Goal: Complete application form: Complete application form

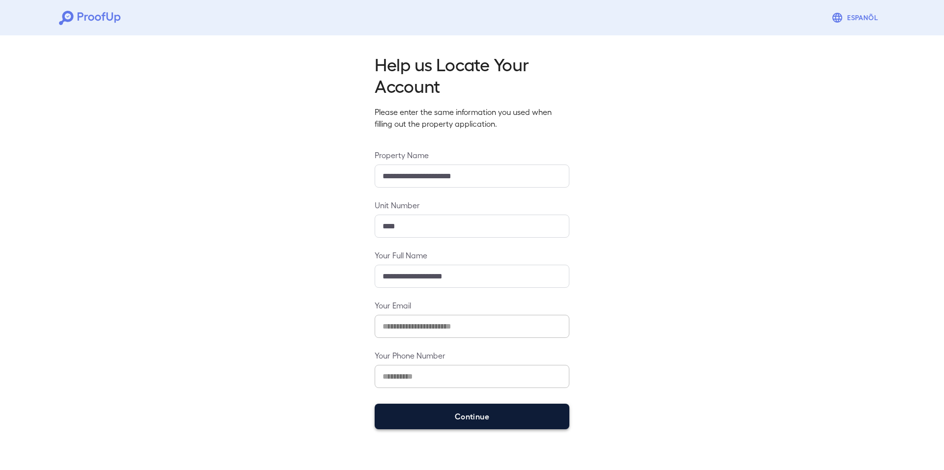
click at [449, 427] on button "Continue" at bounding box center [472, 417] width 195 height 26
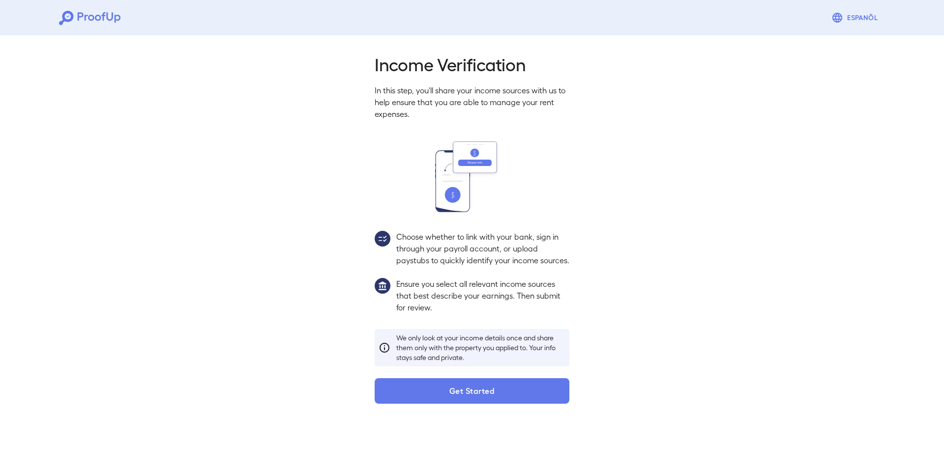
drag, startPoint x: 433, startPoint y: 407, endPoint x: 429, endPoint y: 402, distance: 7.1
click at [431, 404] on button "Get Started" at bounding box center [472, 391] width 195 height 26
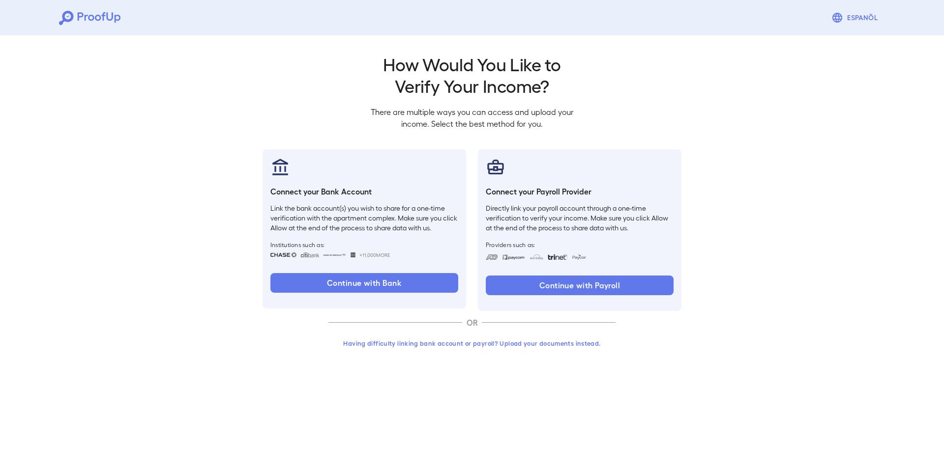
click at [442, 341] on button "Having difficulty linking bank account or payroll? Upload your documents instea…" at bounding box center [471, 344] width 287 height 18
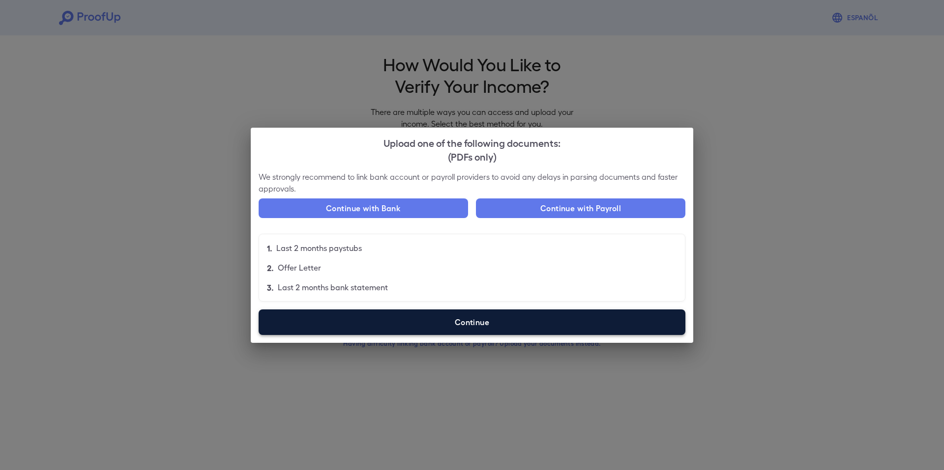
click at [370, 335] on div "We strongly recommend to link bank account or payroll providers to avoid any de…" at bounding box center [472, 257] width 442 height 172
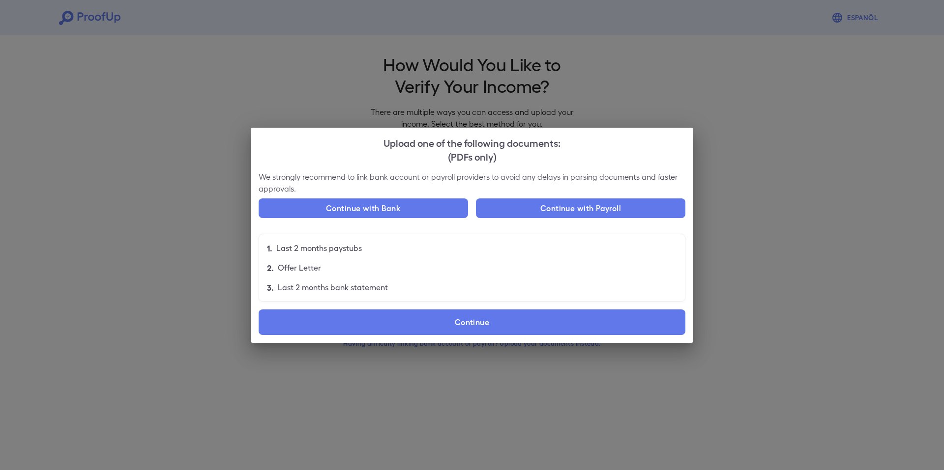
click at [367, 334] on label "Continue" at bounding box center [472, 323] width 427 height 26
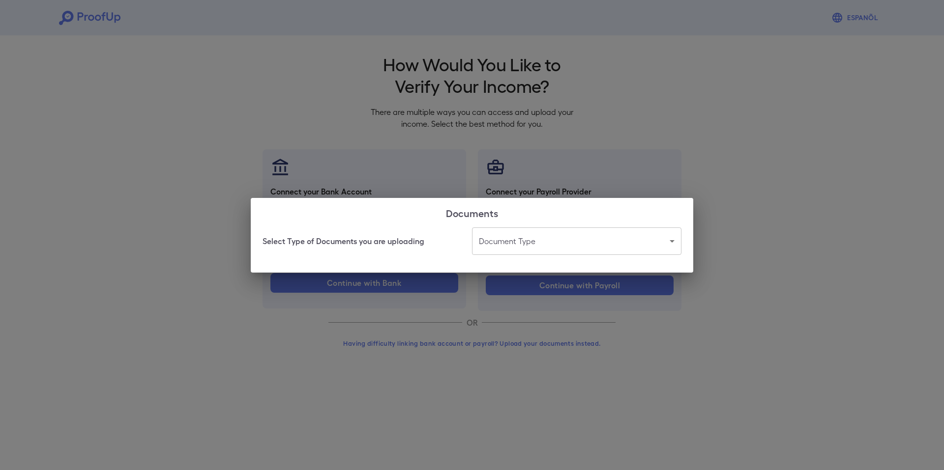
click at [624, 230] on body "Espanõl Go back How Would You Like to Verify Your Income? There are multiple wa…" at bounding box center [472, 188] width 944 height 376
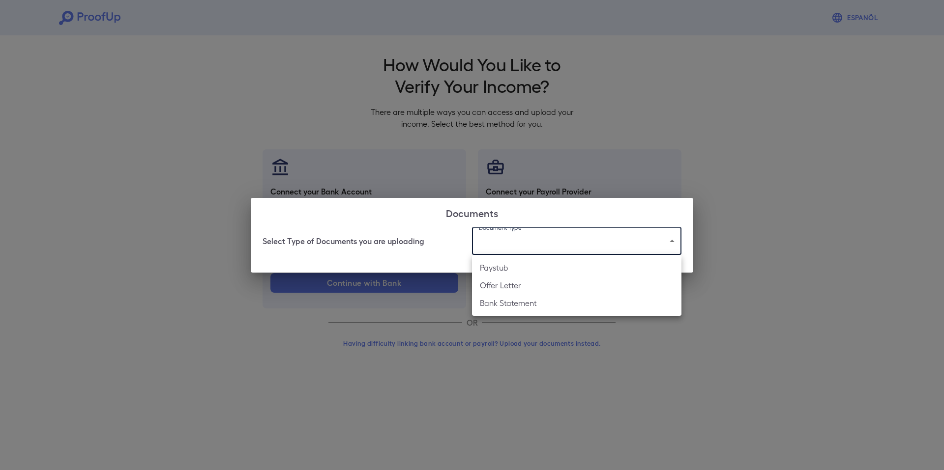
click at [480, 274] on li "Paystub" at bounding box center [576, 268] width 209 height 18
type input "*******"
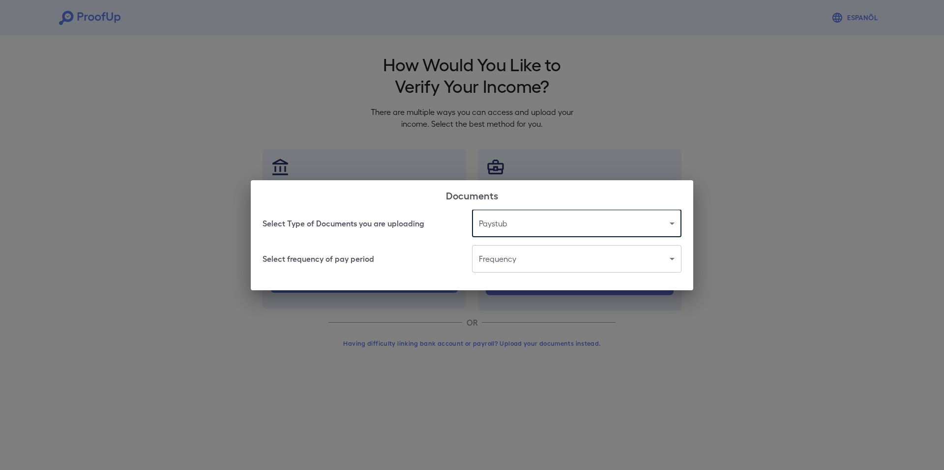
click at [503, 262] on body "Espanõl Go back How Would You Like to Verify Your Income? There are multiple wa…" at bounding box center [472, 188] width 944 height 376
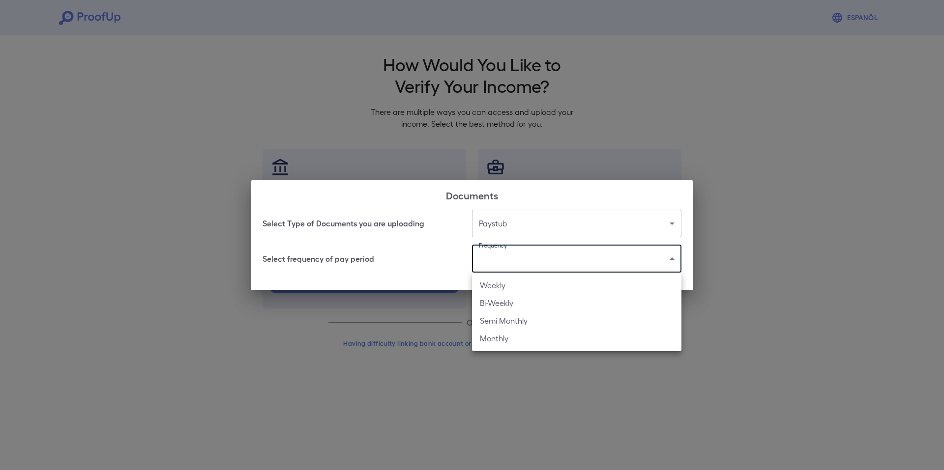
click at [517, 297] on li "Bi-Weekly" at bounding box center [576, 303] width 209 height 18
type input "*********"
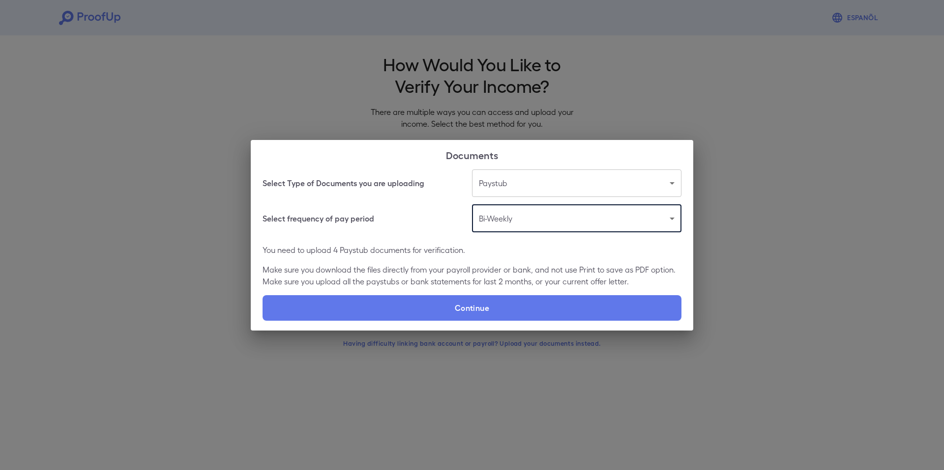
click at [434, 286] on p "Make sure you download the files directly from your payroll provider or bank, a…" at bounding box center [471, 276] width 419 height 24
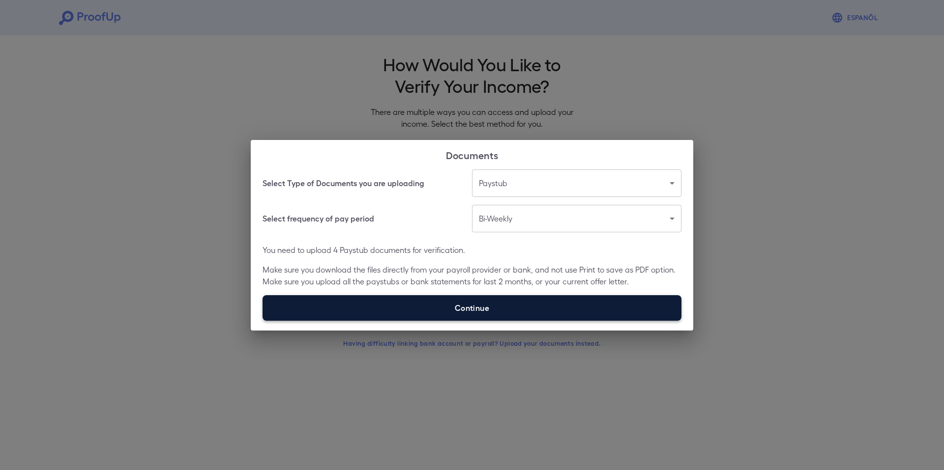
click at [436, 302] on label "Continue" at bounding box center [471, 308] width 419 height 26
click at [263, 320] on input "Continue" at bounding box center [262, 320] width 0 height 0
type input "**********"
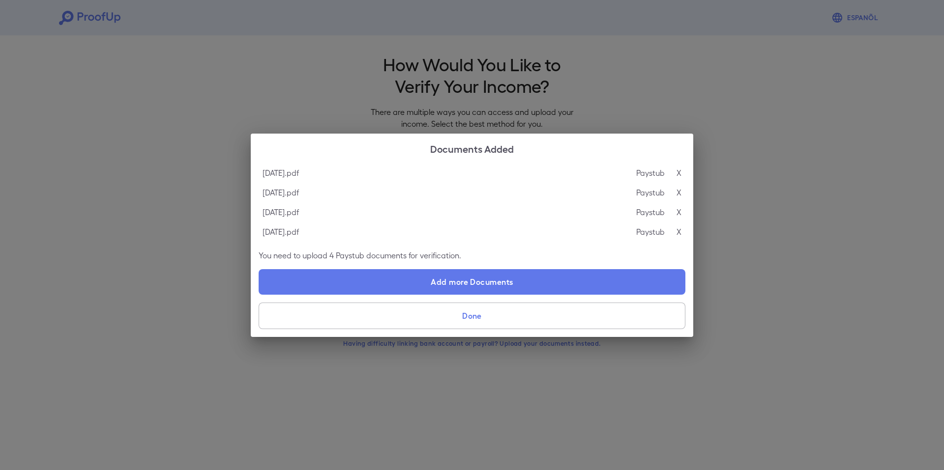
click at [469, 327] on button "Done" at bounding box center [472, 316] width 427 height 27
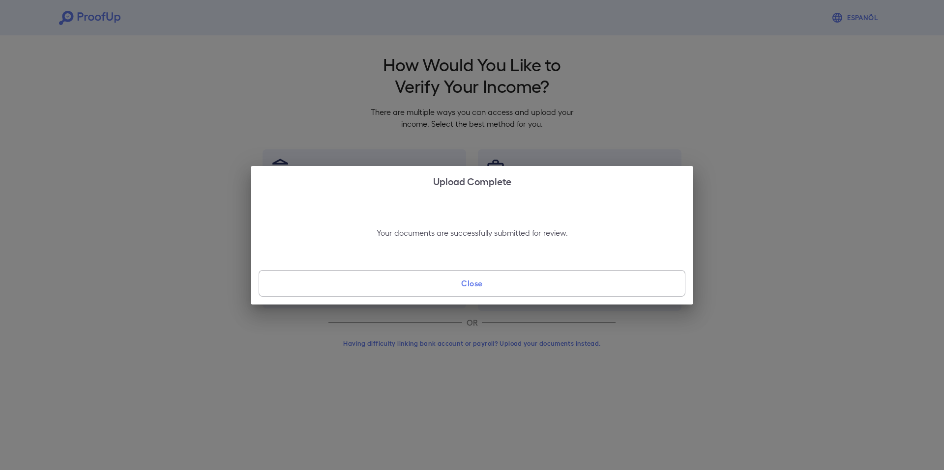
click at [464, 286] on button "Close" at bounding box center [472, 283] width 427 height 27
